Goal: Task Accomplishment & Management: Manage account settings

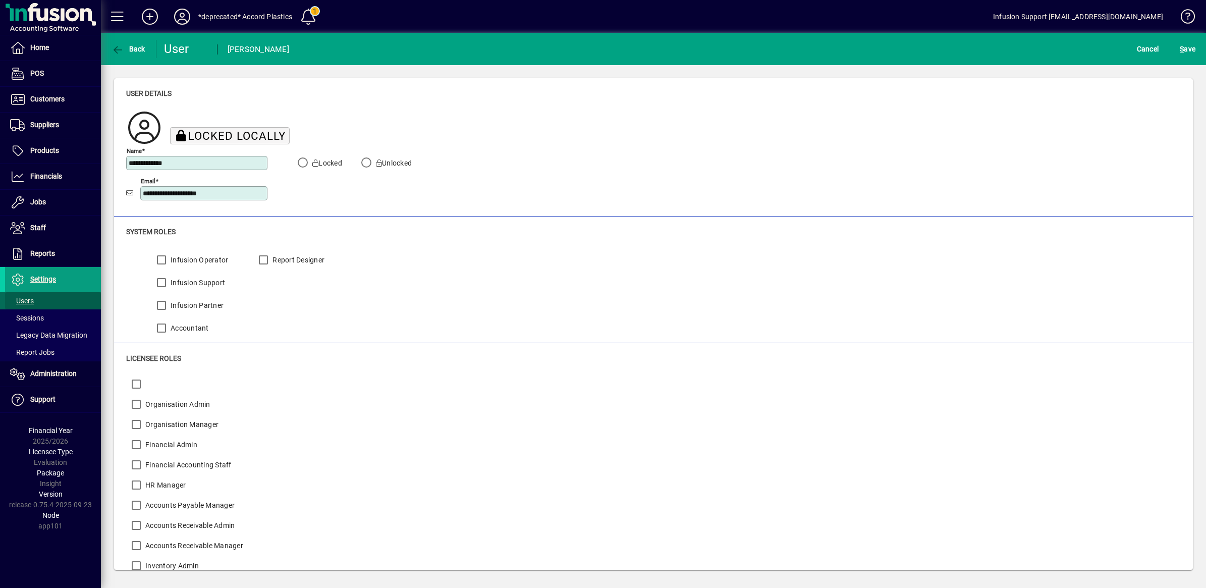
click at [23, 303] on span "Users" at bounding box center [22, 301] width 24 height 8
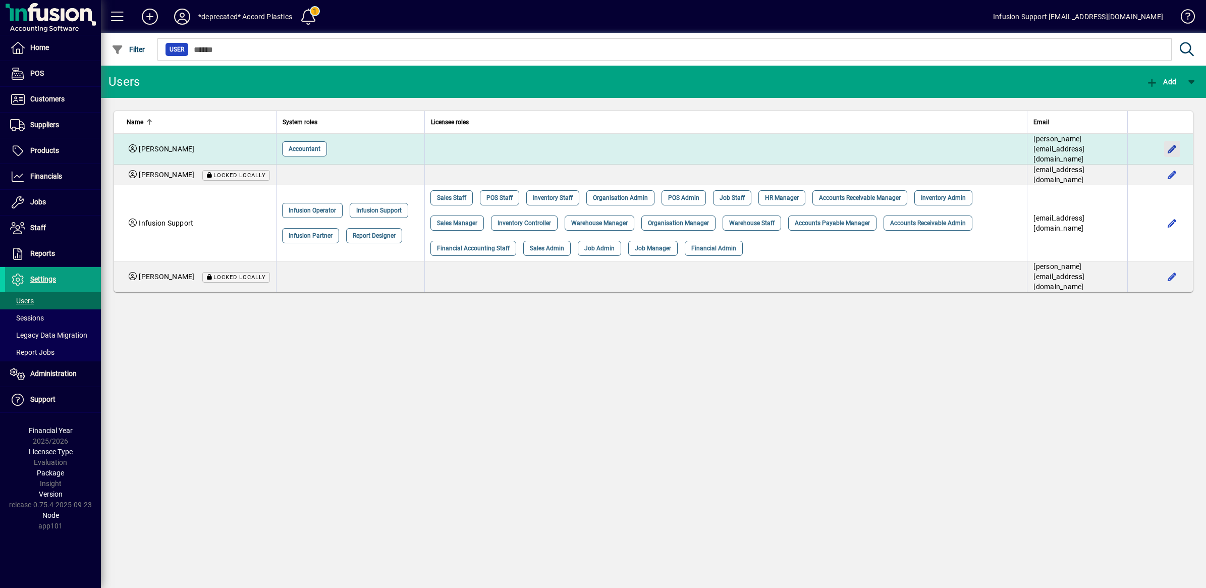
click at [1174, 144] on span "button" at bounding box center [1172, 149] width 24 height 24
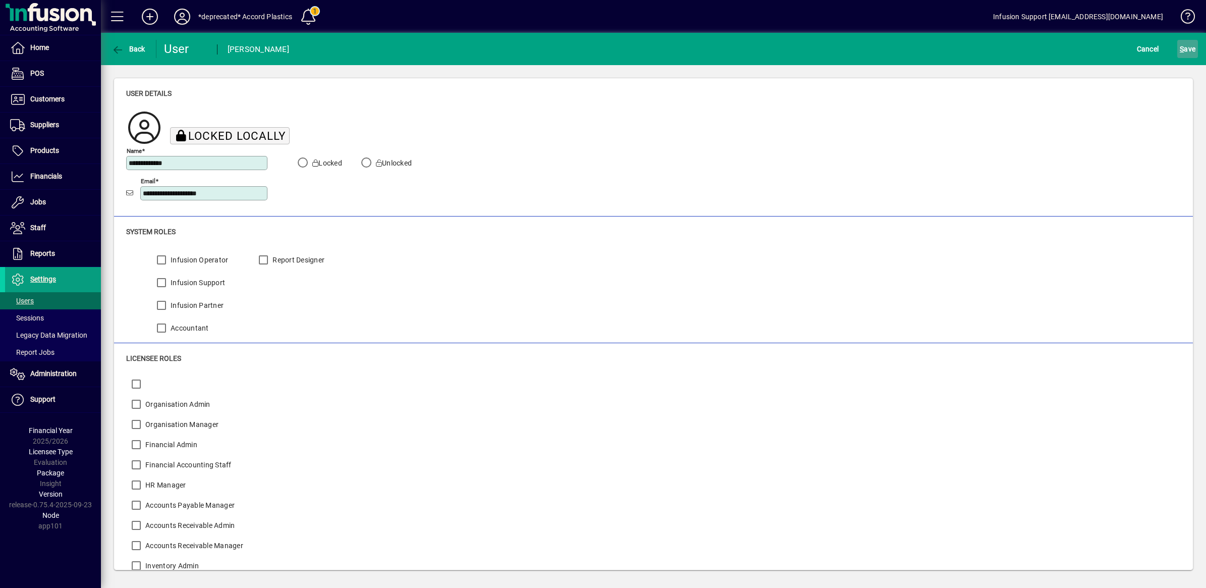
click at [1188, 44] on span "S ave" at bounding box center [1187, 49] width 16 height 16
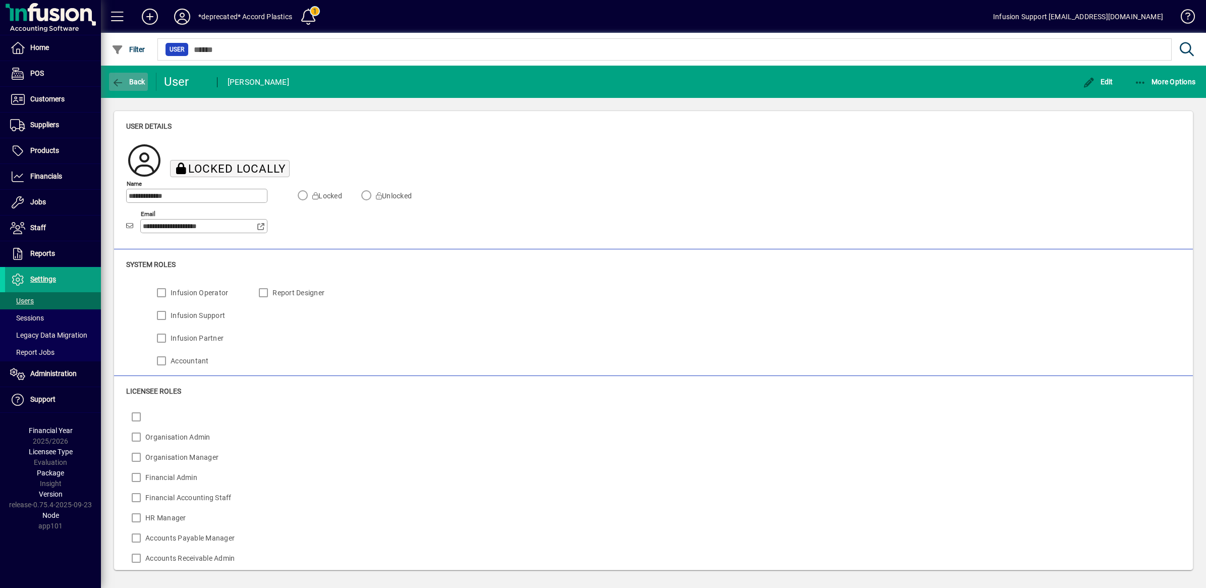
click at [113, 78] on icon "button" at bounding box center [117, 83] width 13 height 10
